Goal: Information Seeking & Learning: Learn about a topic

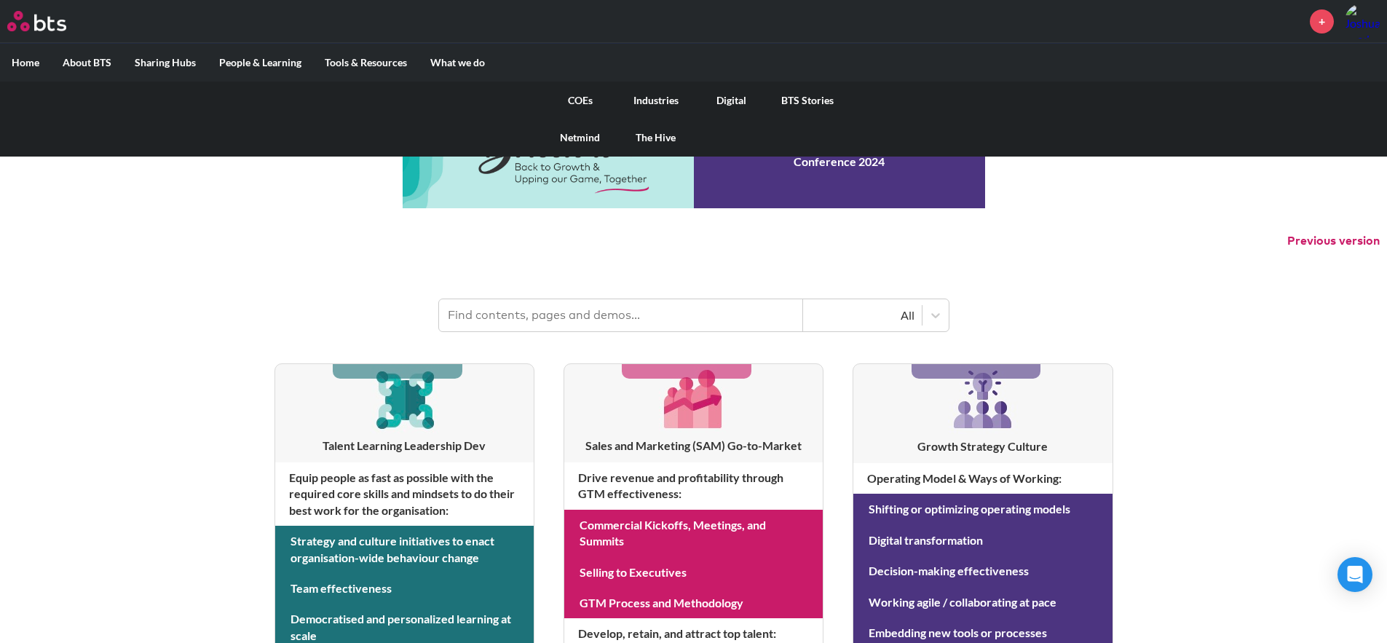
click at [575, 96] on link "COEs" at bounding box center [580, 101] width 76 height 38
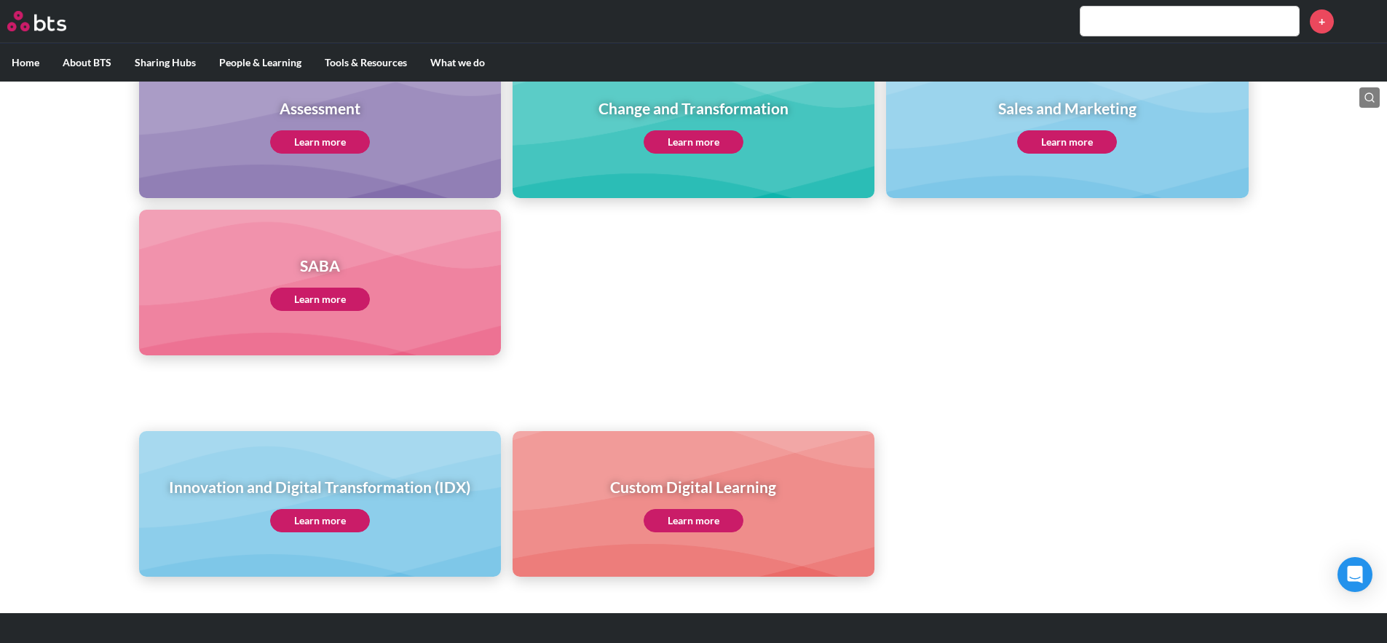
scroll to position [693, 0]
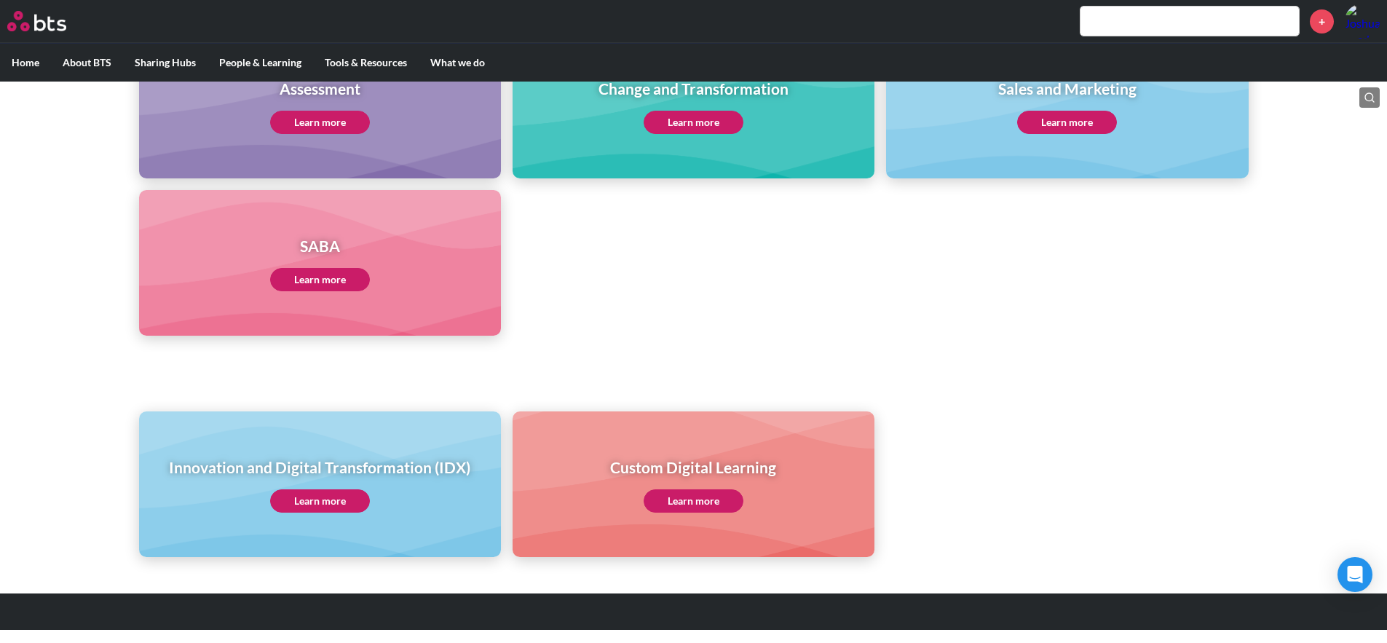
click at [301, 492] on link "Learn more" at bounding box center [320, 500] width 100 height 23
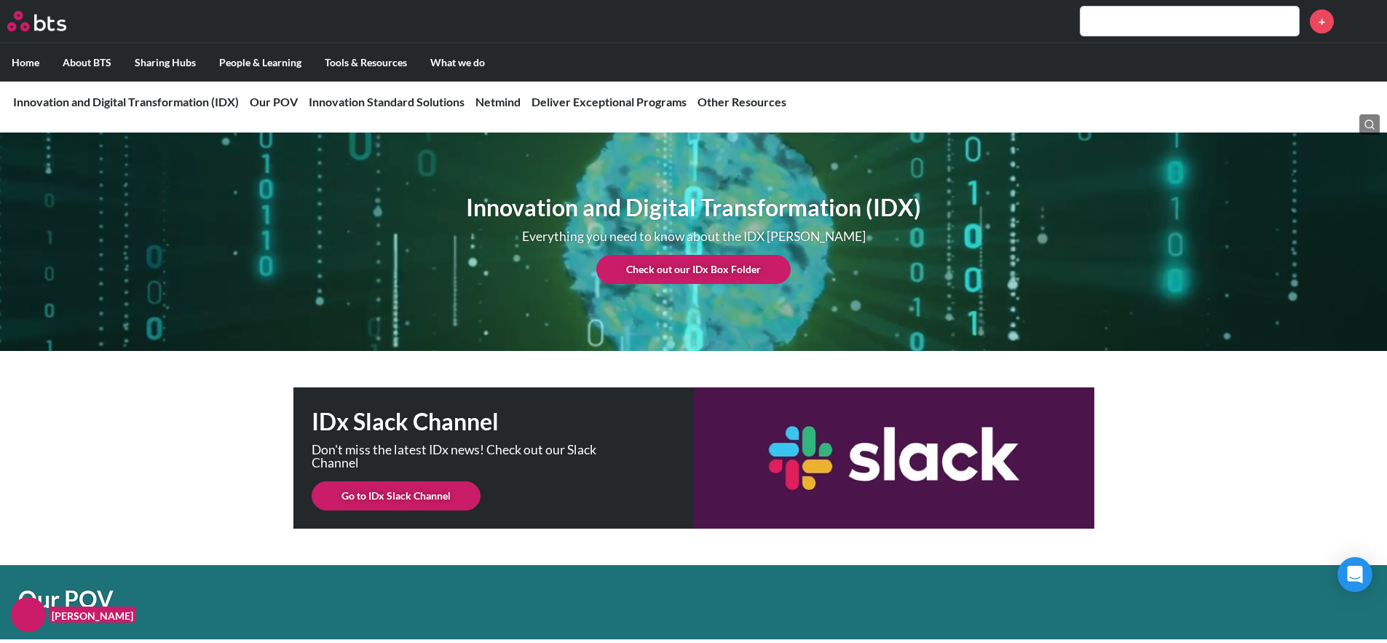
scroll to position [13, 0]
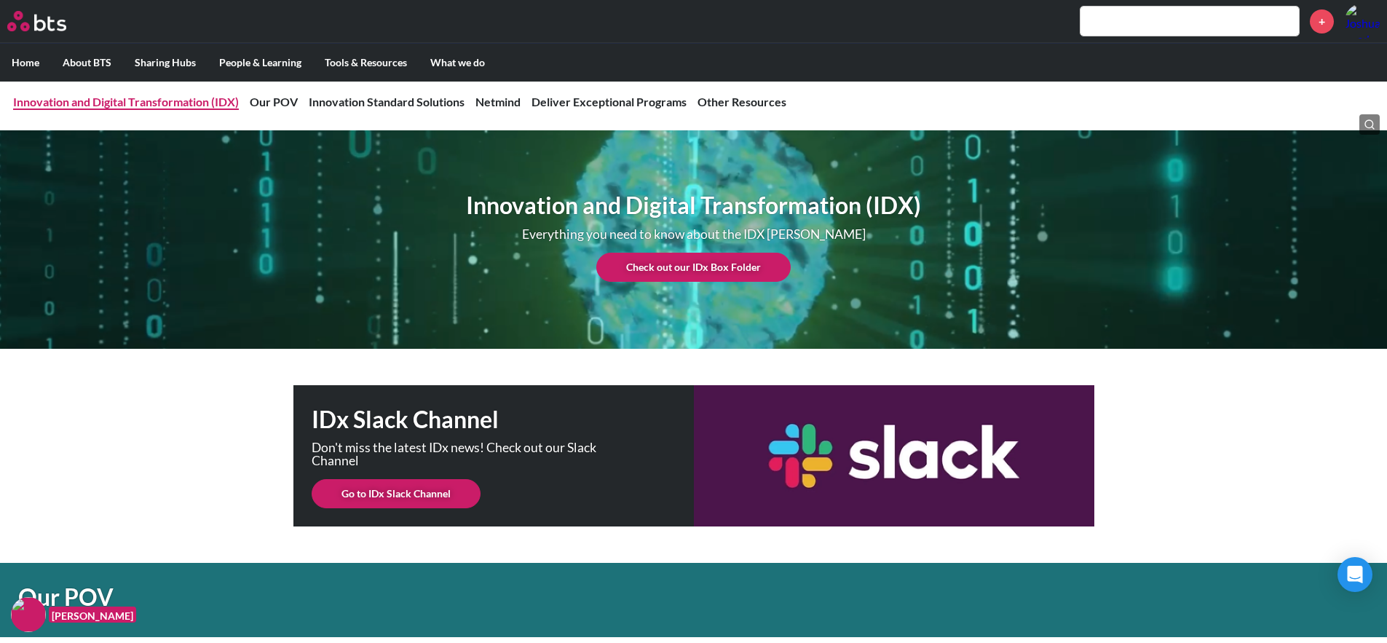
click at [193, 103] on link "Innovation and Digital Transformation (IDX)" at bounding box center [126, 102] width 226 height 14
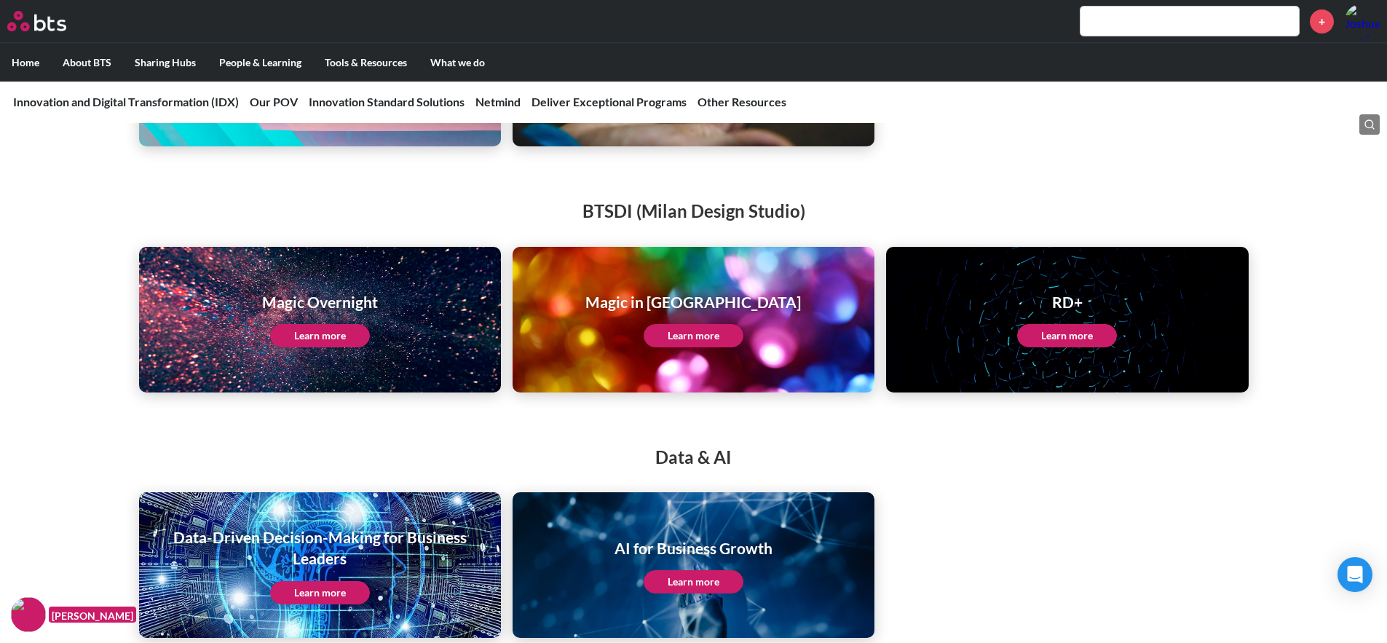
scroll to position [2627, 0]
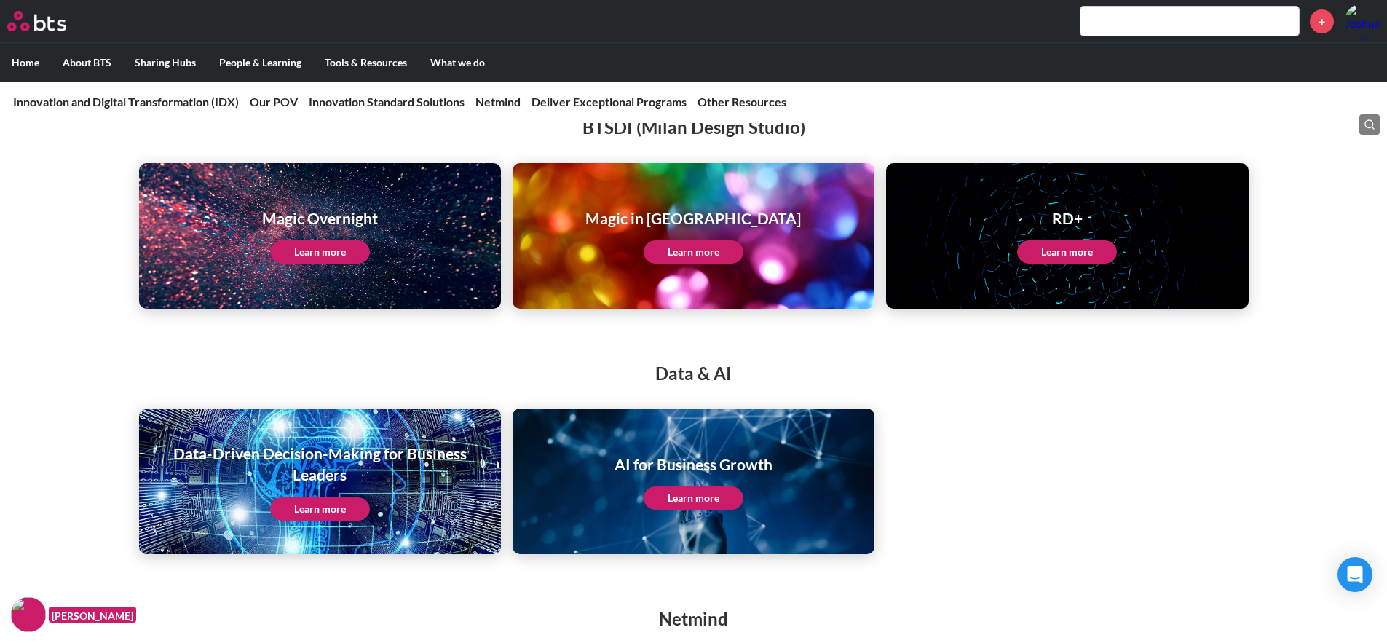
click at [705, 502] on link "Learn more" at bounding box center [694, 497] width 100 height 23
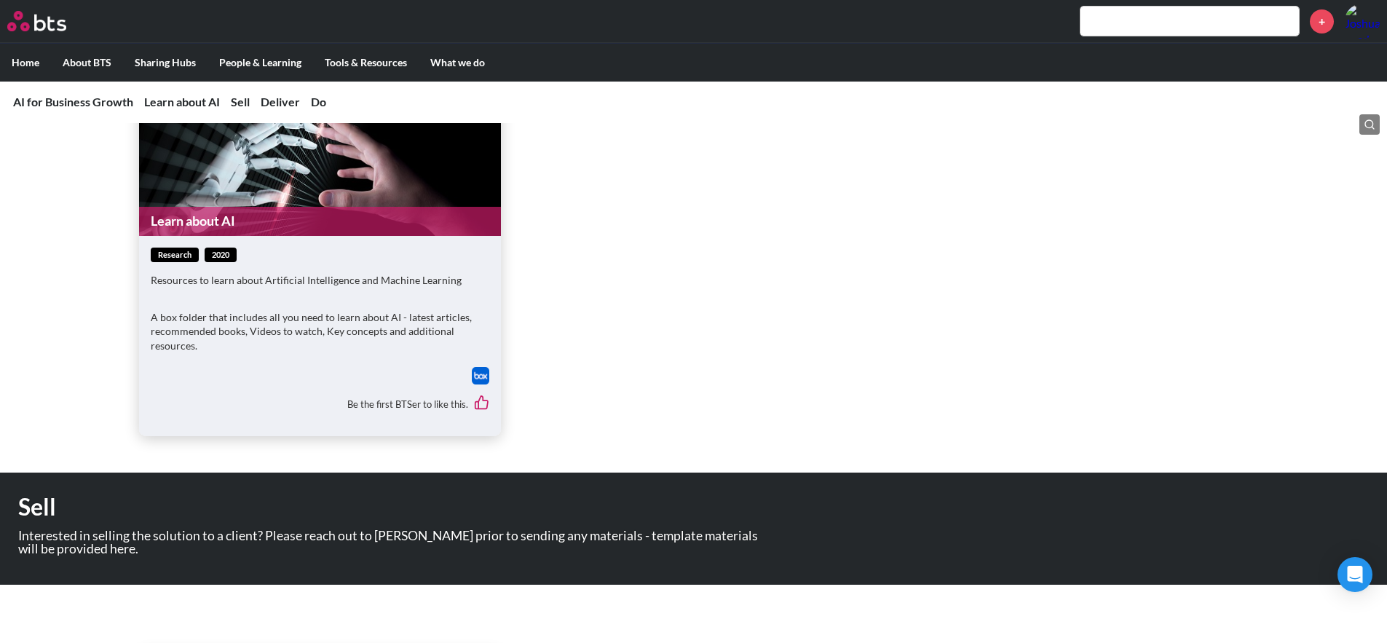
scroll to position [1235, 0]
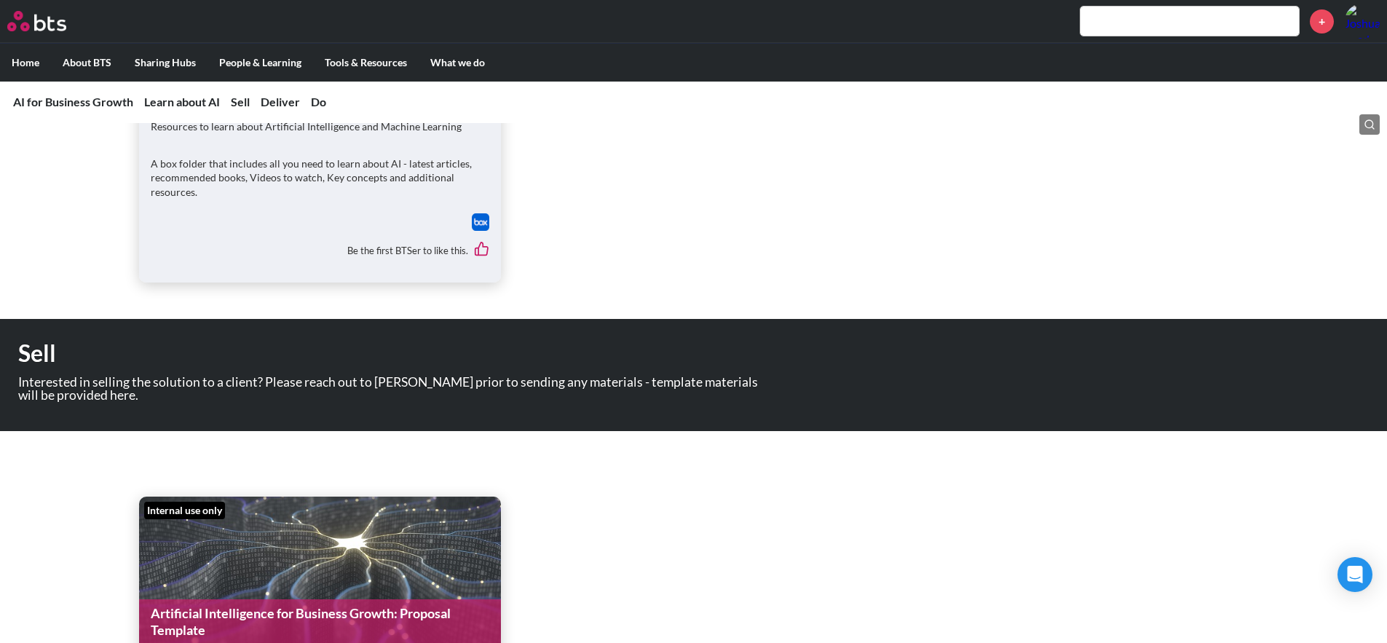
click at [475, 220] on img at bounding box center [480, 221] width 17 height 17
